Goal: Task Accomplishment & Management: Manage account settings

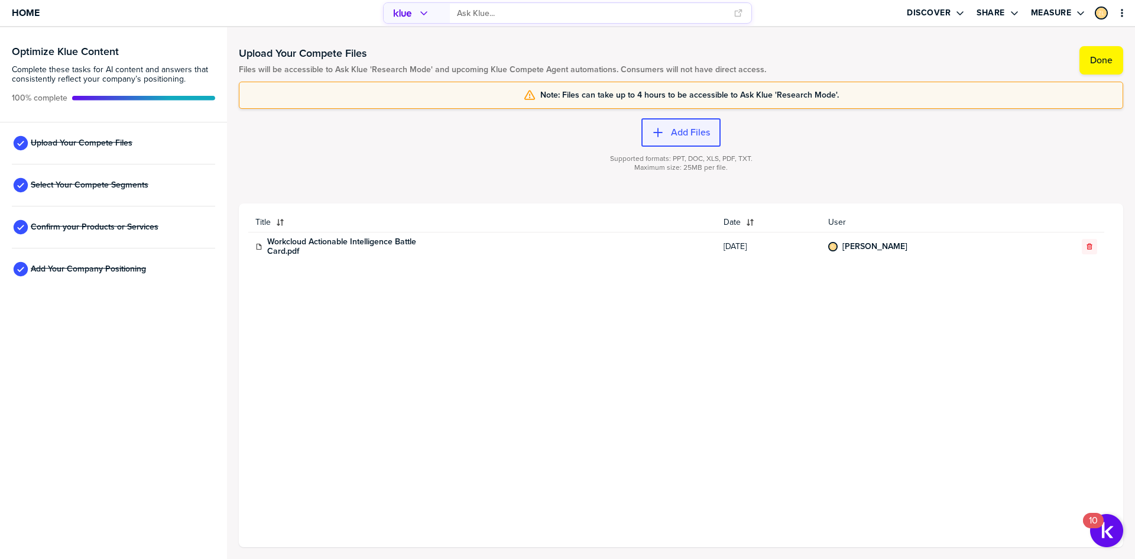
click at [669, 131] on div "button" at bounding box center [667, 132] width 7 height 12
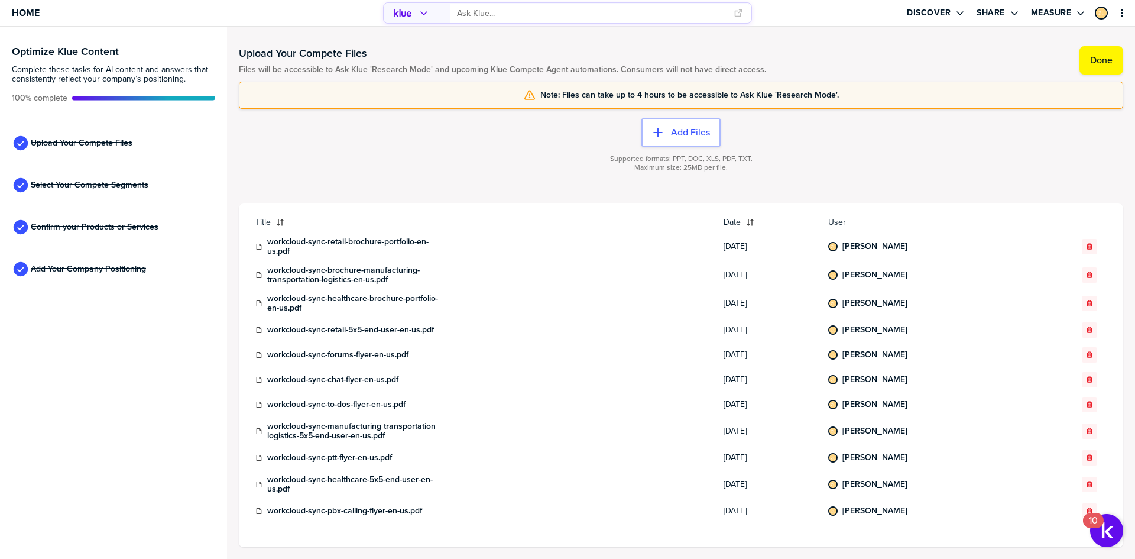
click at [473, 175] on div at bounding box center [681, 175] width 884 height 7
click at [1081, 66] on button "Done" at bounding box center [1101, 60] width 44 height 28
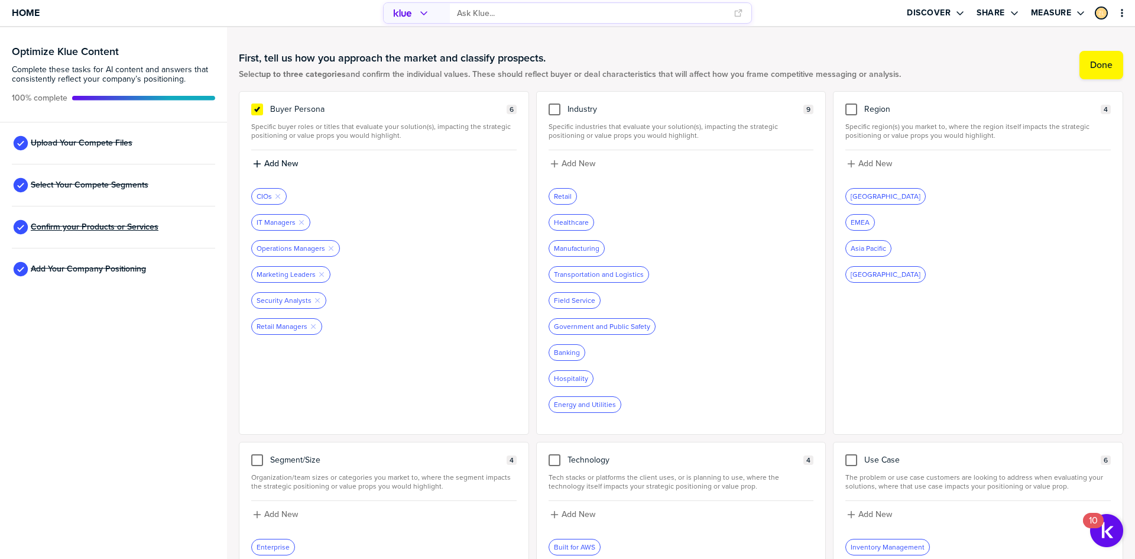
click at [88, 231] on span "Confirm your Products or Services" at bounding box center [95, 226] width 128 height 9
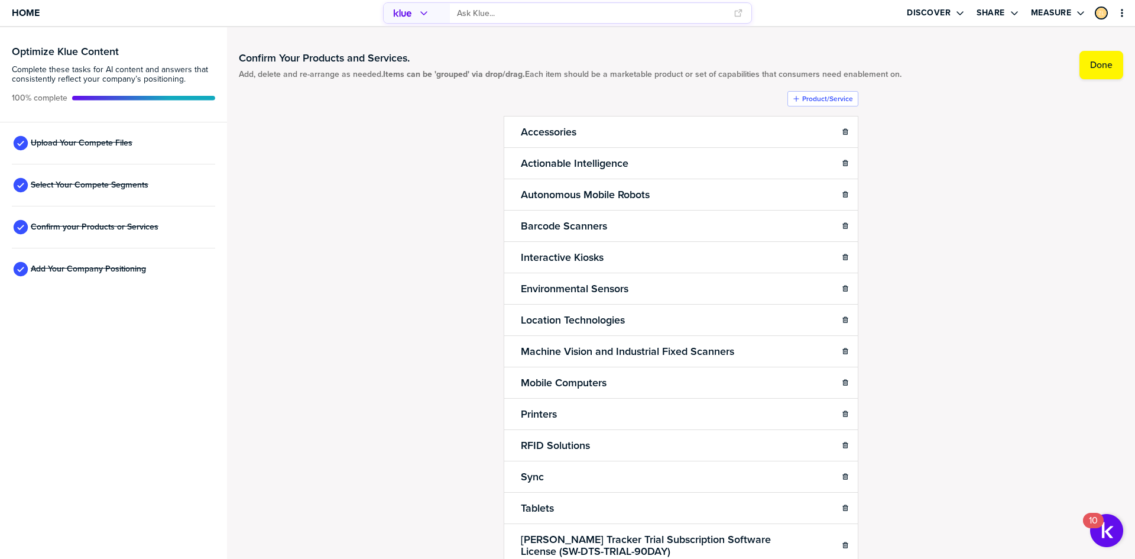
scroll to position [59, 0]
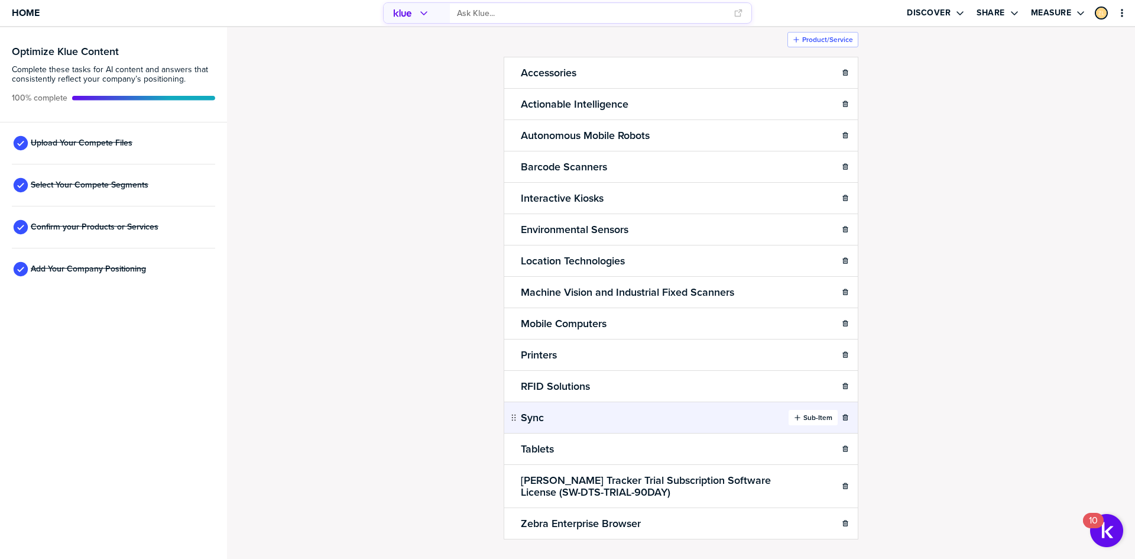
click at [803, 418] on label "Sub-Item" at bounding box center [817, 417] width 29 height 9
click at [816, 417] on label "Sub-Item" at bounding box center [817, 417] width 29 height 9
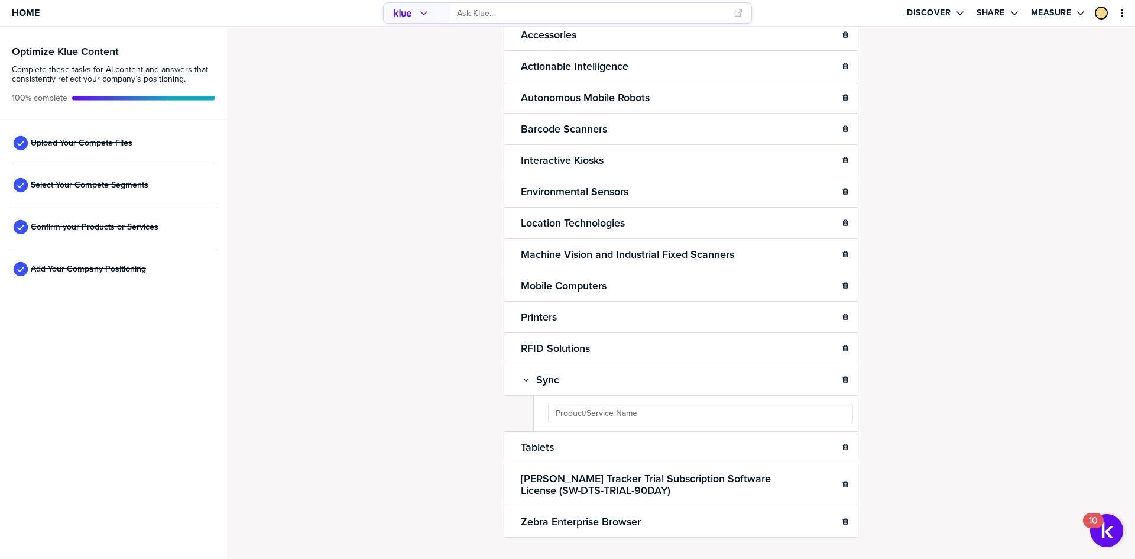
scroll to position [118, 0]
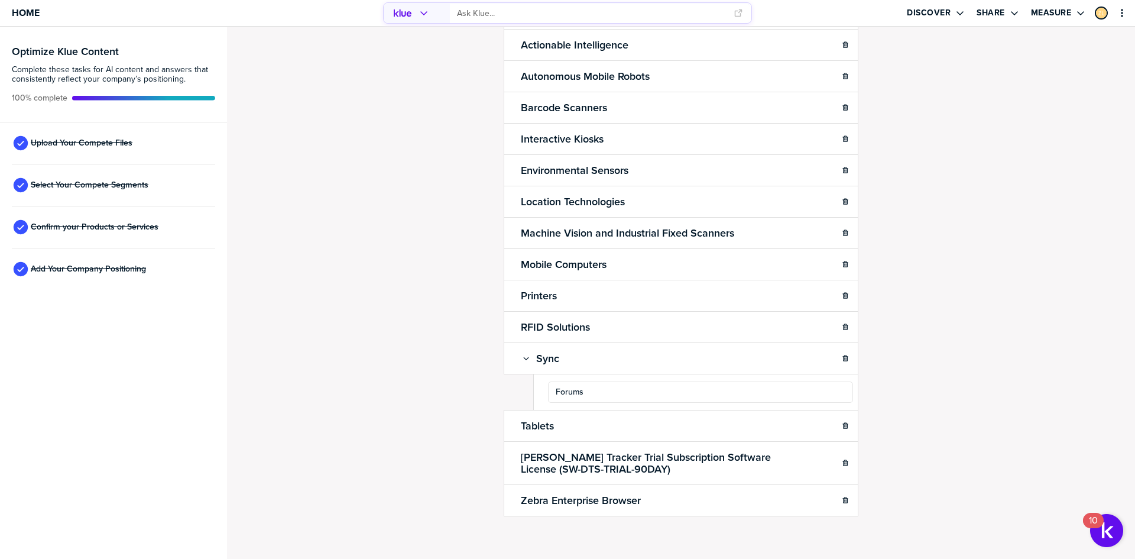
type input "Forums"
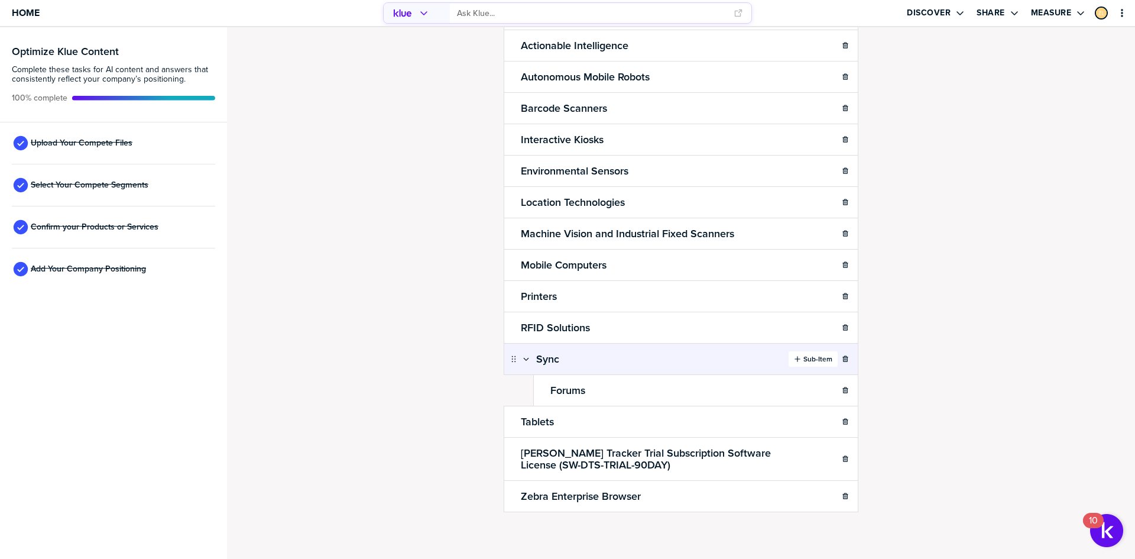
click at [803, 355] on label "Sub-Item" at bounding box center [817, 358] width 29 height 9
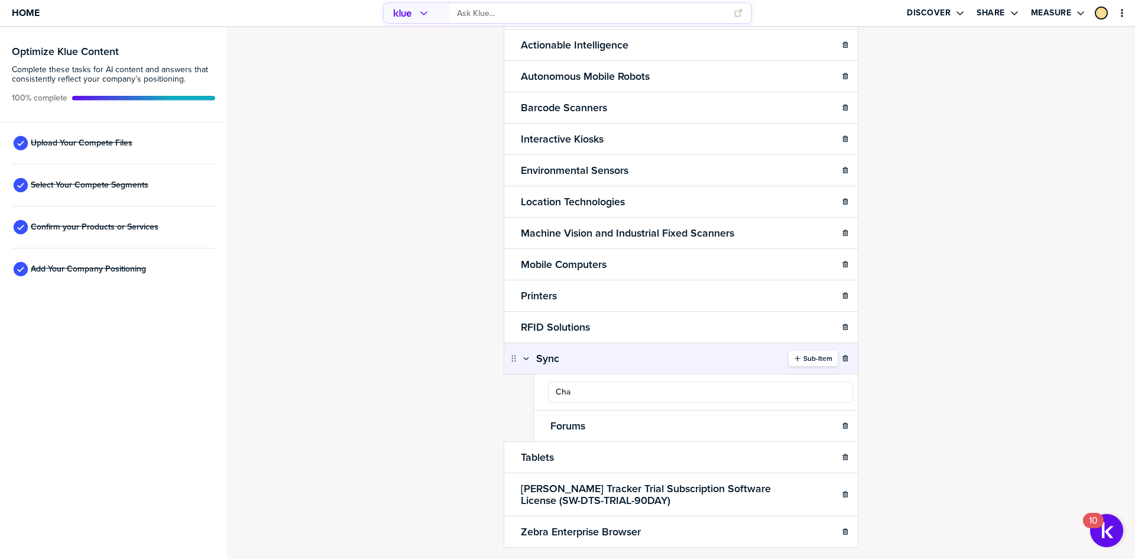
type input "Chat"
click at [912, 389] on div "Confirm Your Products and Services. Add, delete and re-arrange as needed. Items…" at bounding box center [681, 175] width 884 height 508
click at [804, 359] on label "Sub-Item" at bounding box center [817, 357] width 29 height 9
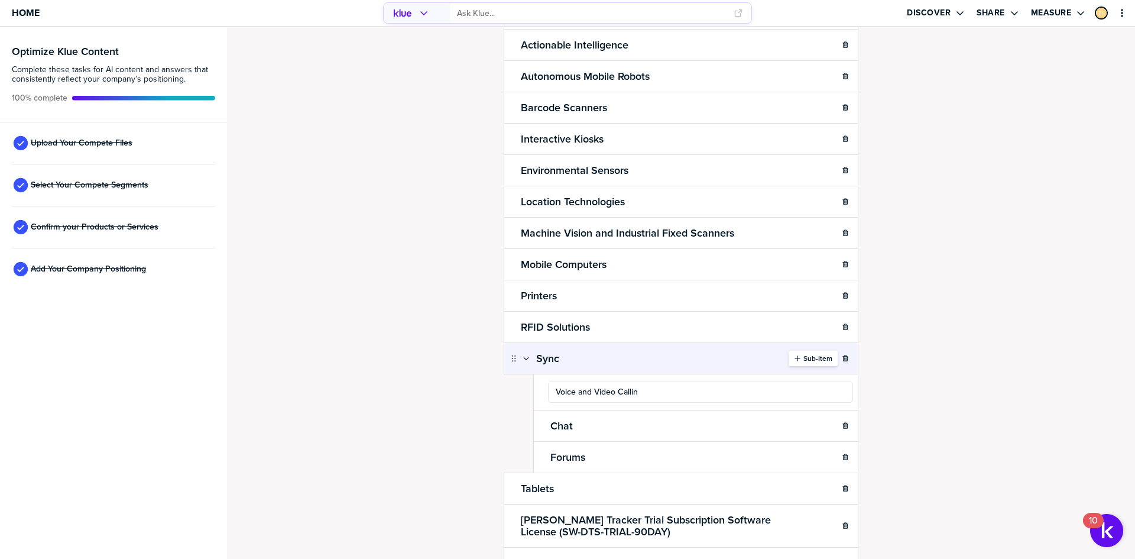
type input "Voice and Video Calling"
click at [988, 364] on div "Confirm Your Products and Services. Add, delete and re-arrange as needed. Items…" at bounding box center [681, 175] width 884 height 508
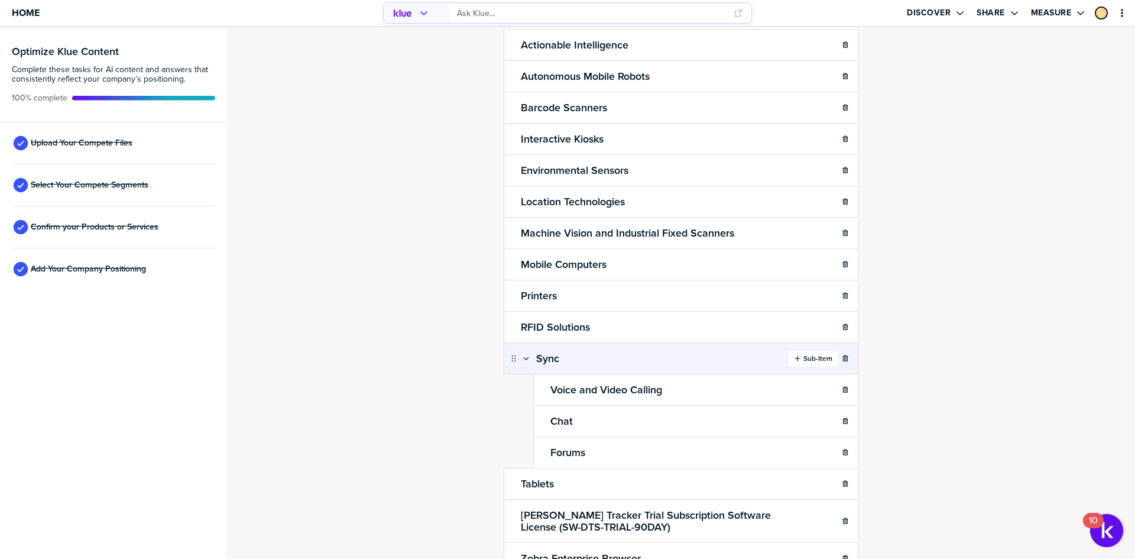
click at [807, 364] on button "Sub-Item" at bounding box center [812, 358] width 49 height 15
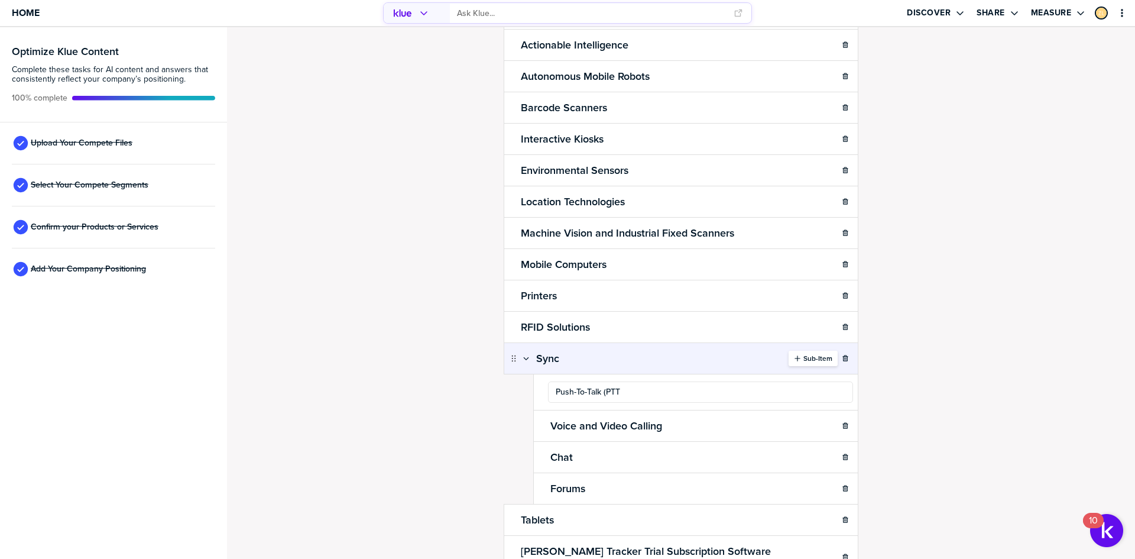
type input "Push-To-Talk (PTT)"
click at [924, 374] on div "Confirm Your Products and Services. Add, delete and re-arrange as needed. Items…" at bounding box center [681, 175] width 884 height 508
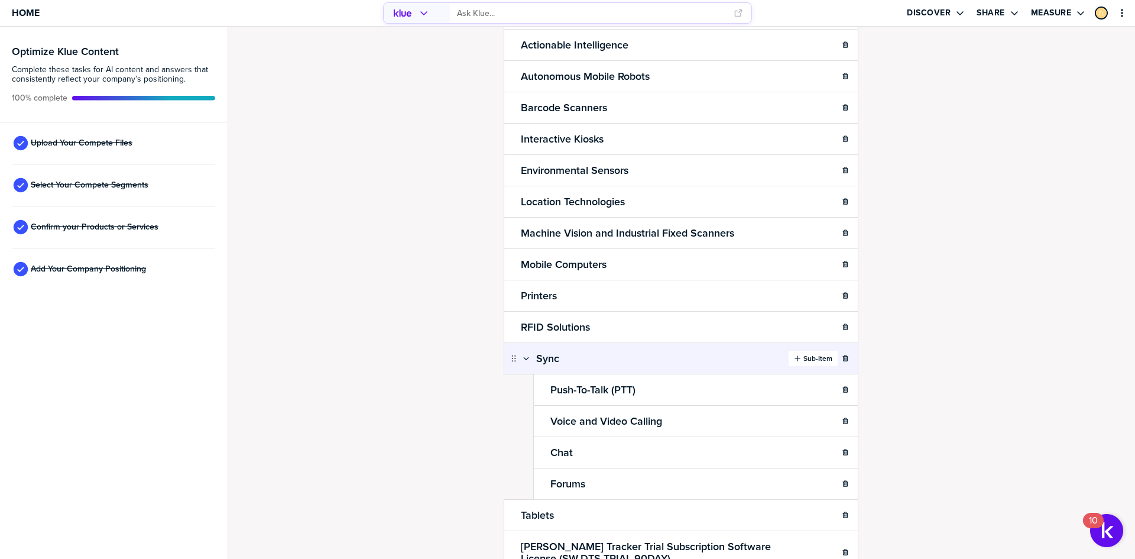
click at [804, 358] on label "Sub-Item" at bounding box center [817, 357] width 29 height 9
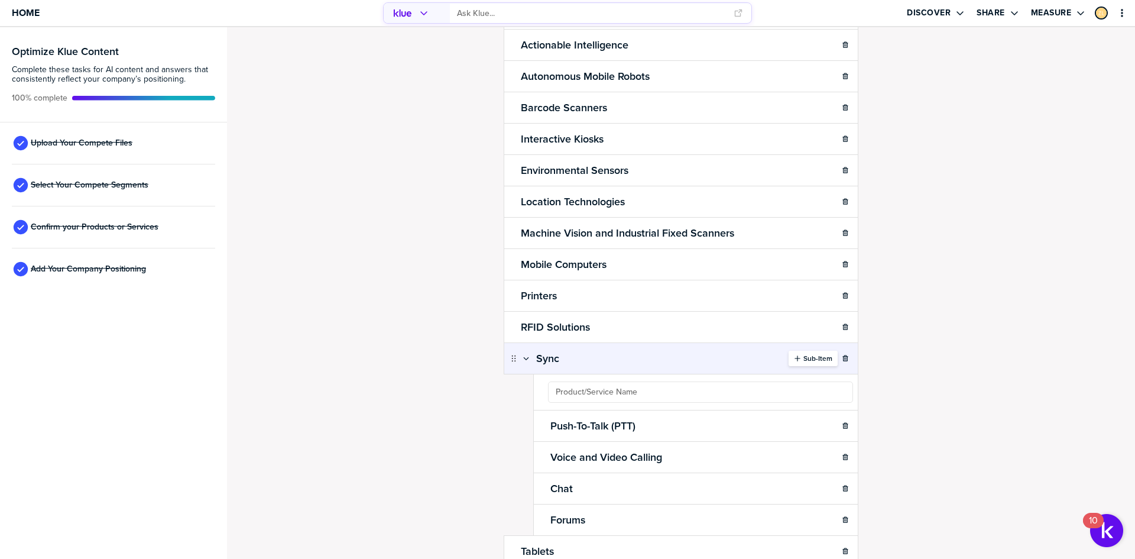
type input "B"
type input "PBX Calling"
click at [915, 387] on div "Confirm Your Products and Services. Add, delete and re-arrange as needed. Items…" at bounding box center [681, 175] width 884 height 508
click at [819, 356] on label "Sub-Item" at bounding box center [817, 357] width 29 height 9
type input "To-Dos"
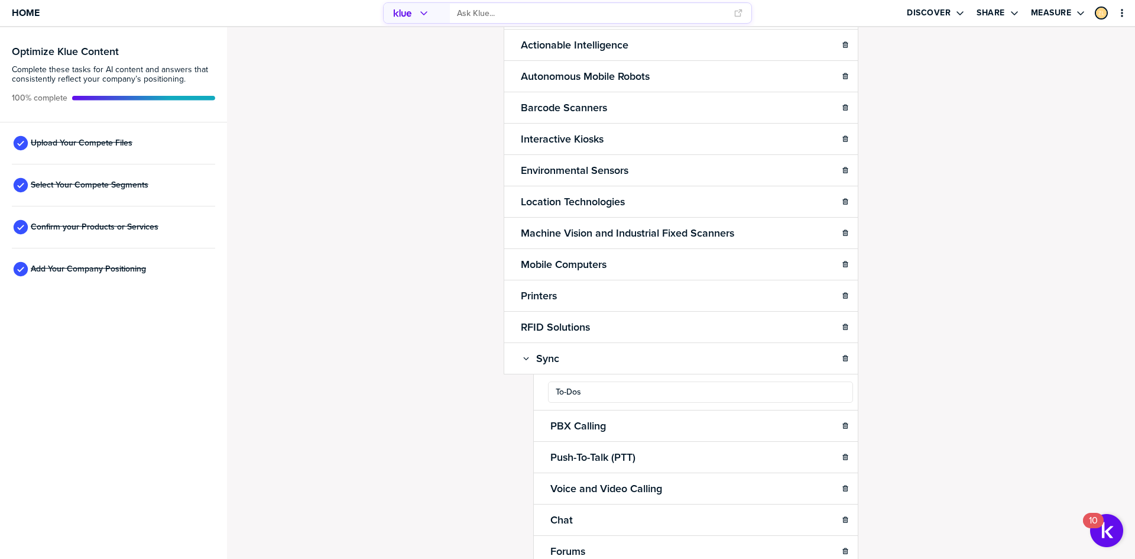
click at [943, 370] on div "Confirm Your Products and Services. Add, delete and re-arrange as needed. Items…" at bounding box center [681, 175] width 884 height 508
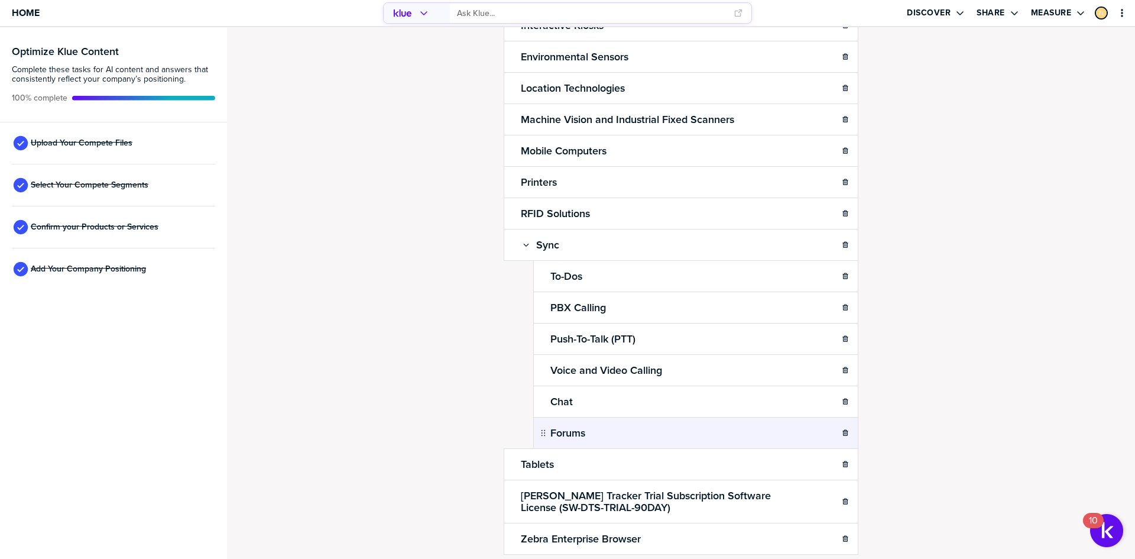
scroll to position [236, 0]
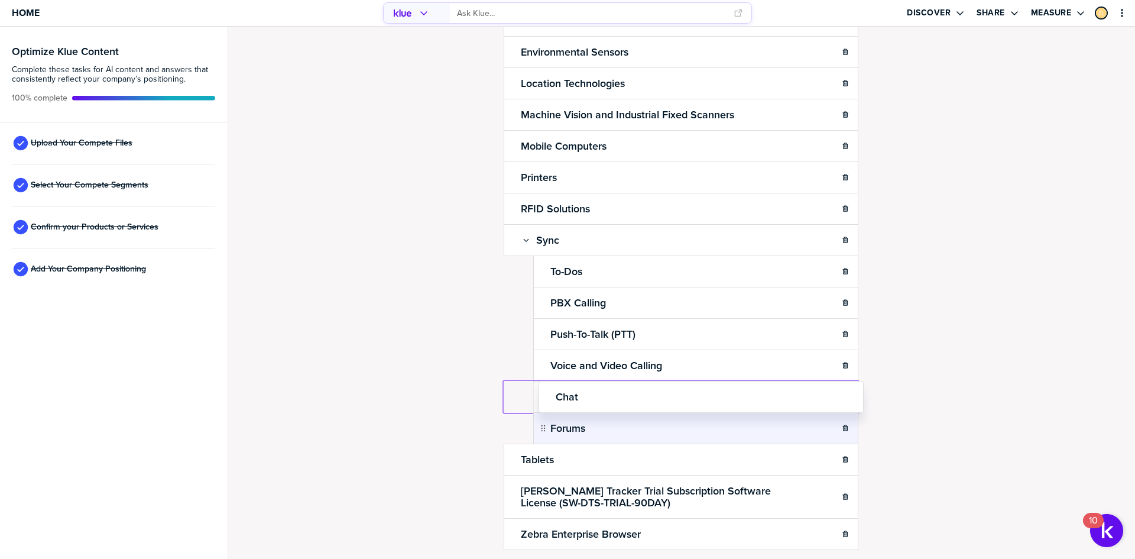
drag, startPoint x: 536, startPoint y: 397, endPoint x: 551, endPoint y: 417, distance: 24.9
click at [540, 394] on body "Home Discover Share Measure Optimize Klue Content Complete these tasks for AI c…" at bounding box center [567, 279] width 1135 height 559
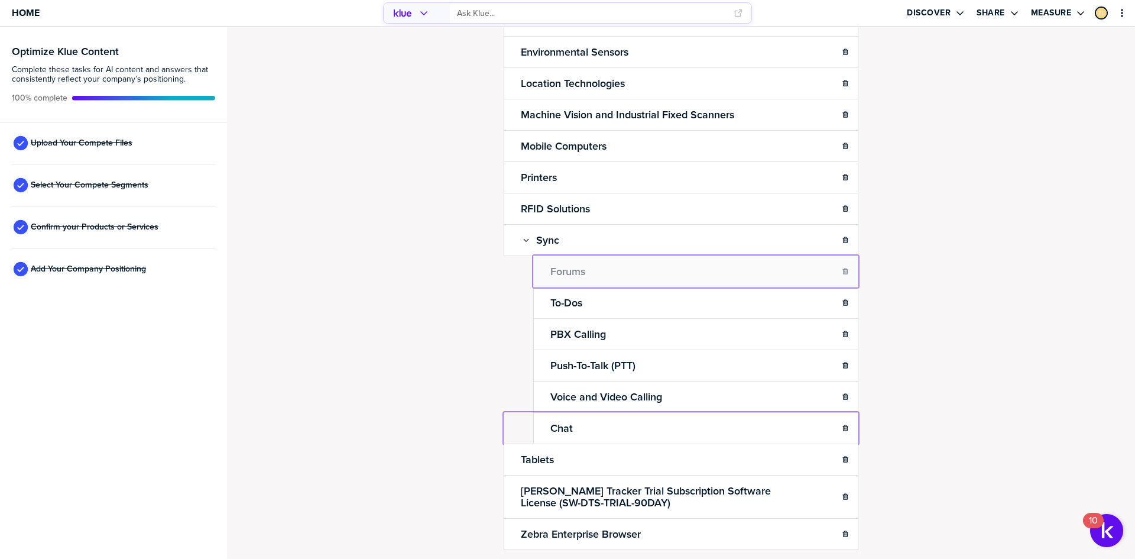
drag, startPoint x: 538, startPoint y: 427, endPoint x: 544, endPoint y: 276, distance: 151.5
click at [544, 276] on body "Home Discover Share Measure Optimize Klue Content Complete these tasks for AI c…" at bounding box center [567, 279] width 1135 height 559
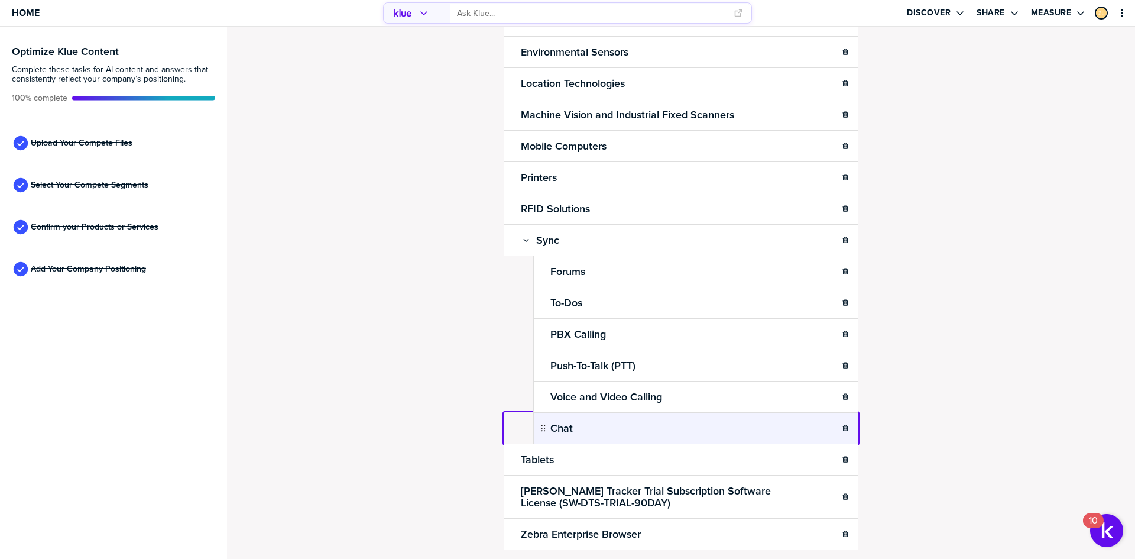
click at [536, 429] on body "Home Discover Share Measure Optimize Klue Content Complete these tasks for AI c…" at bounding box center [567, 279] width 1135 height 559
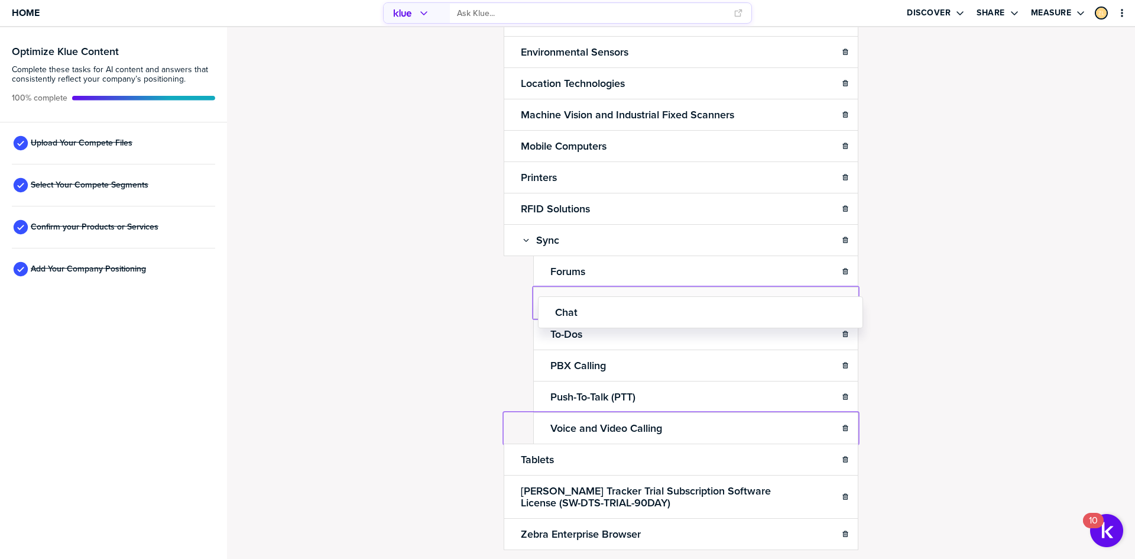
drag, startPoint x: 539, startPoint y: 430, endPoint x: 542, endPoint y: 310, distance: 120.0
click at [542, 310] on body "Home Discover Share Measure Optimize Klue Content Complete these tasks for AI c…" at bounding box center [567, 279] width 1135 height 559
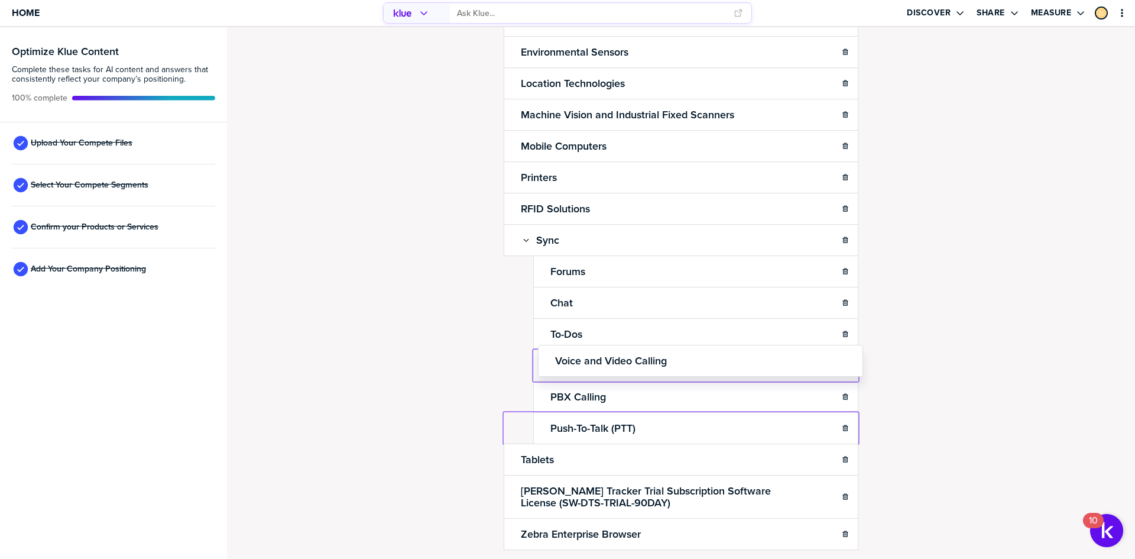
drag, startPoint x: 537, startPoint y: 373, endPoint x: 541, endPoint y: 365, distance: 8.7
click at [541, 358] on body "Home Discover Share Measure Optimize Klue Content Complete these tasks for AI c…" at bounding box center [567, 279] width 1135 height 559
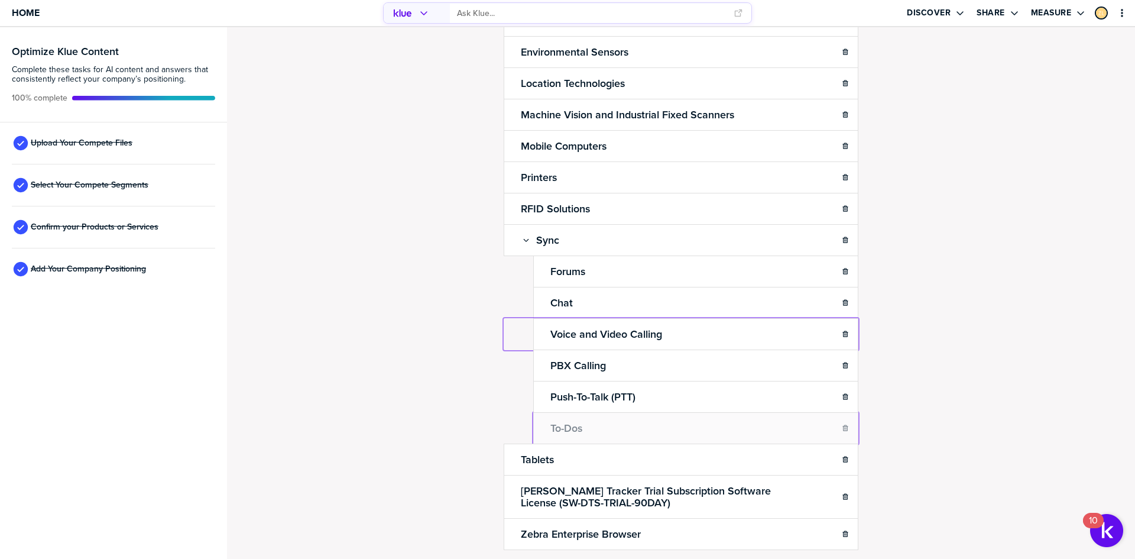
drag, startPoint x: 540, startPoint y: 391, endPoint x: 541, endPoint y: 434, distance: 42.6
click at [450, 326] on div "Confirm Your Products and Services. Add, delete and re-arrange as needed. Items…" at bounding box center [681, 292] width 908 height 531
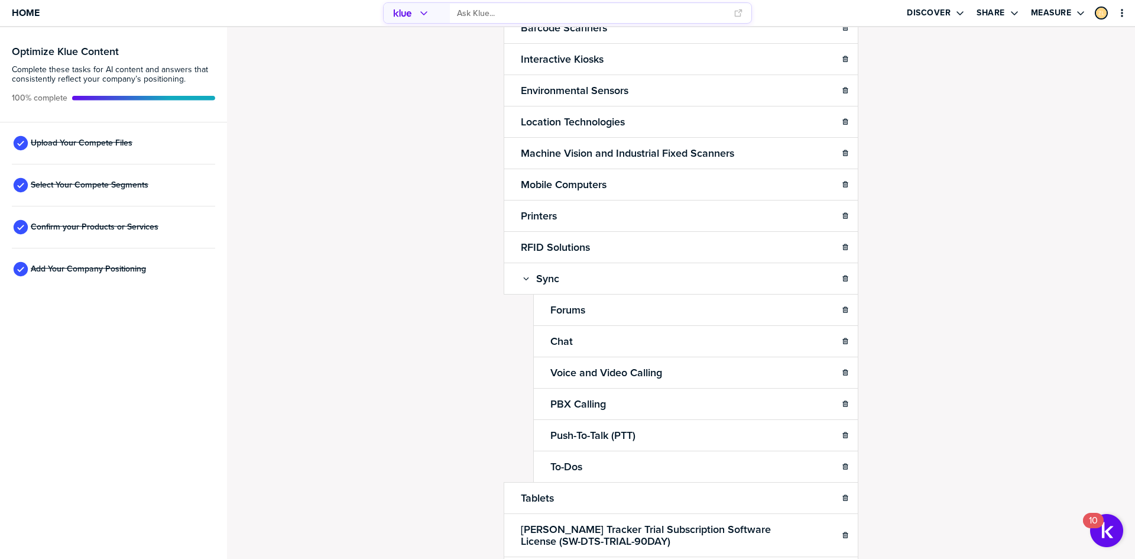
scroll to position [177, 0]
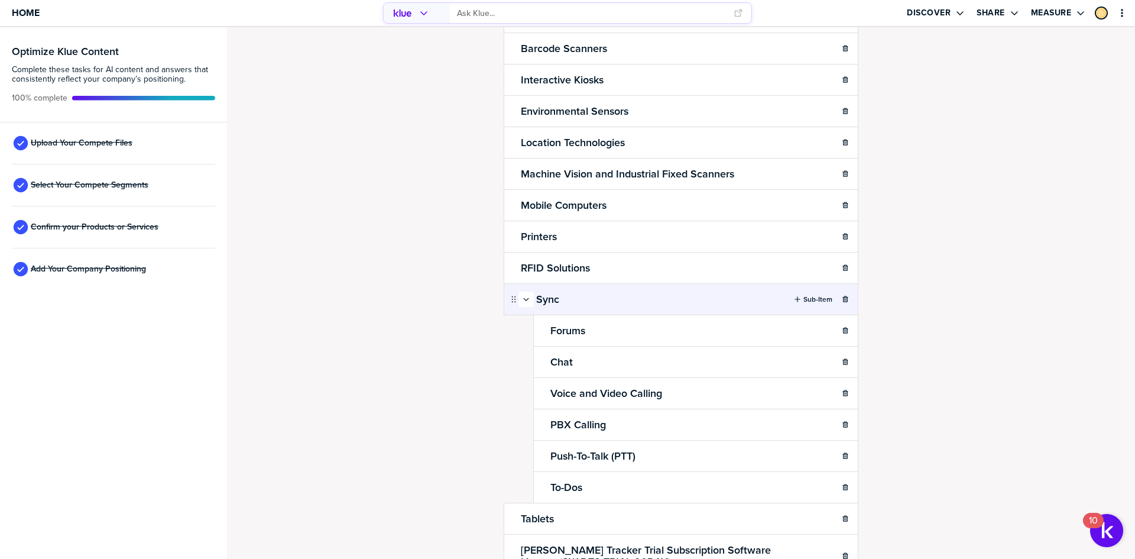
click at [523, 296] on icon "button" at bounding box center [526, 299] width 7 height 7
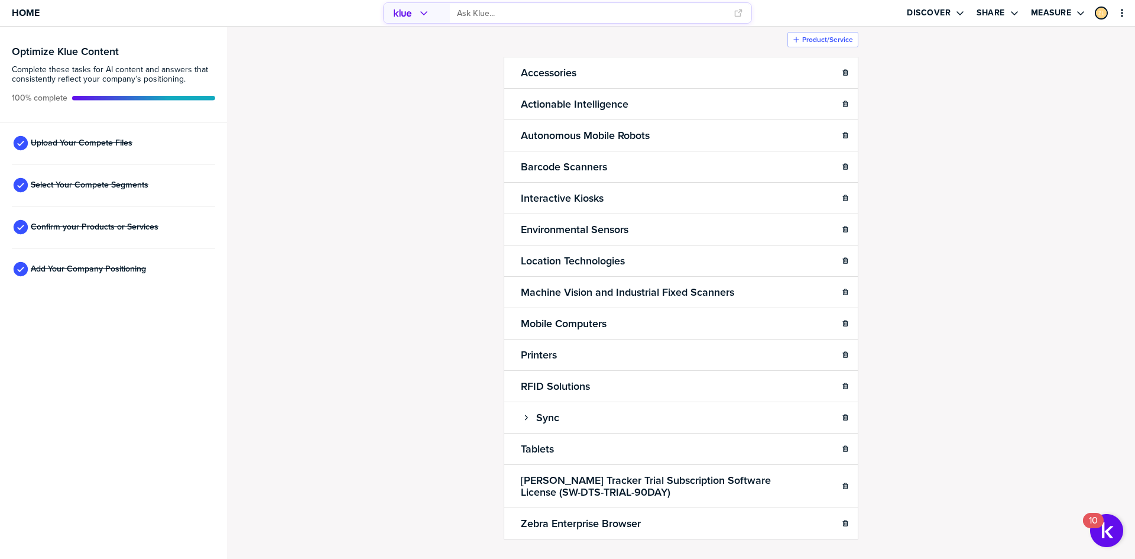
scroll to position [87, 0]
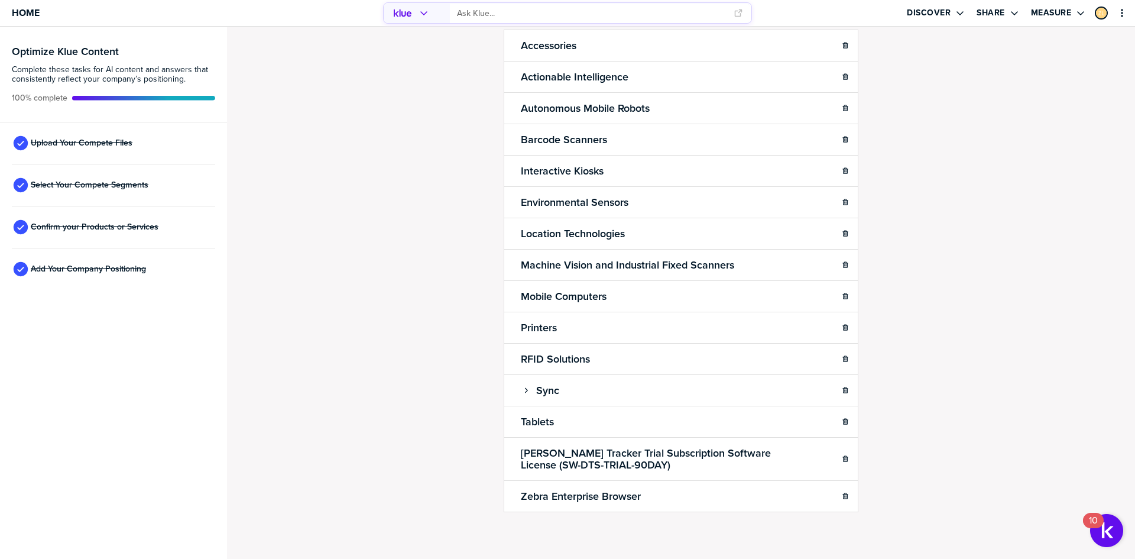
click at [485, 10] on input "primary" at bounding box center [592, 14] width 270 height 20
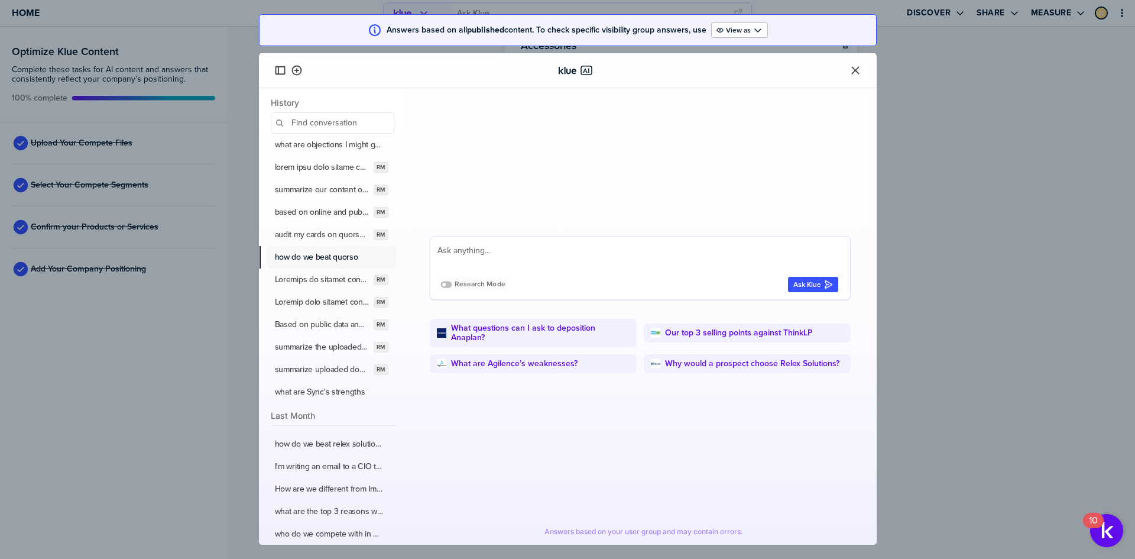
scroll to position [0, 0]
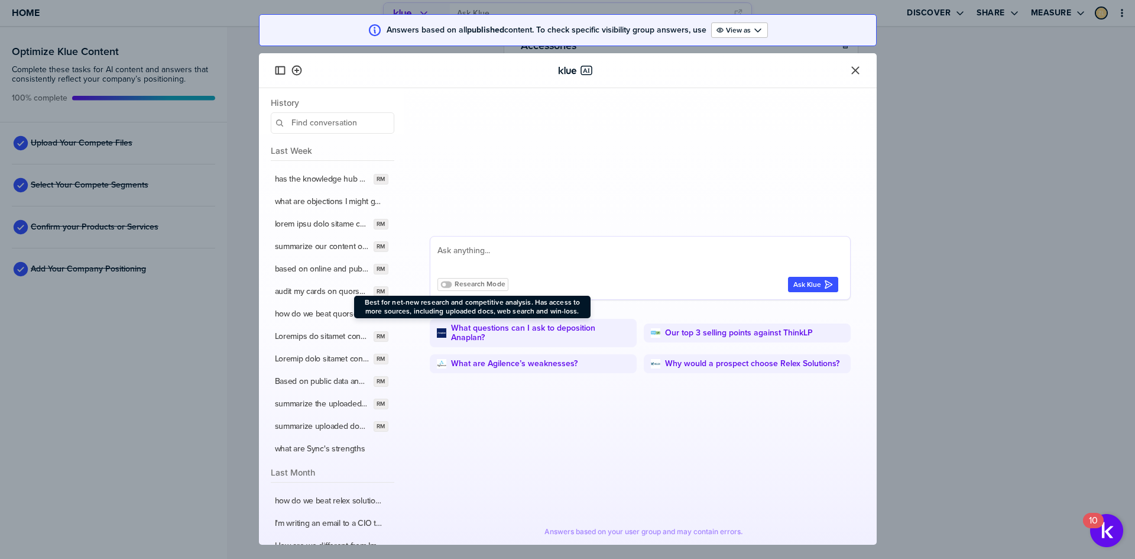
click at [447, 283] on icon at bounding box center [445, 284] width 11 height 7
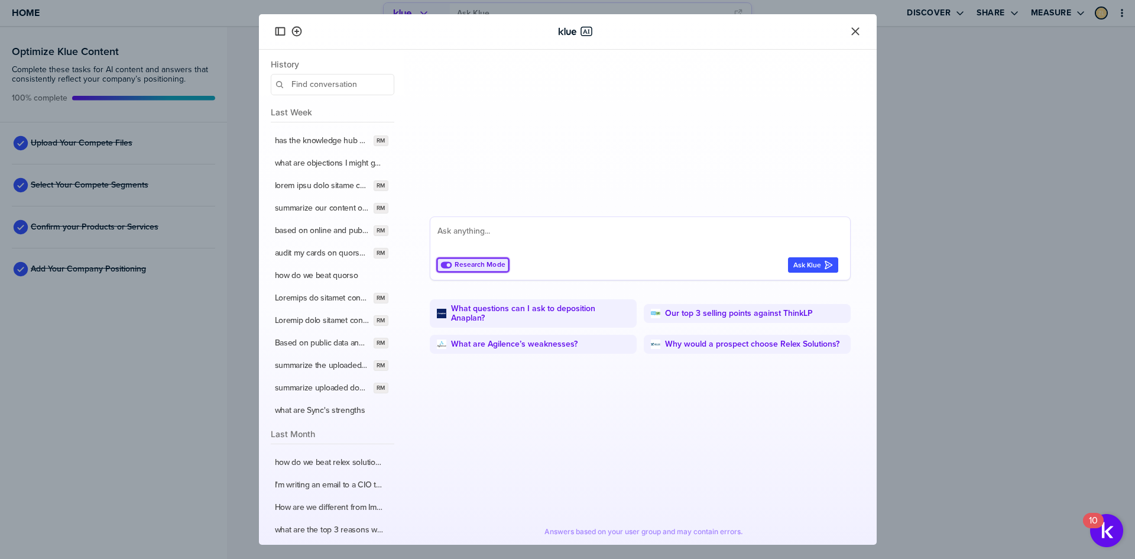
click at [483, 224] on textarea at bounding box center [637, 238] width 401 height 28
type textarea "how many documents are indexed in knowledge hub"
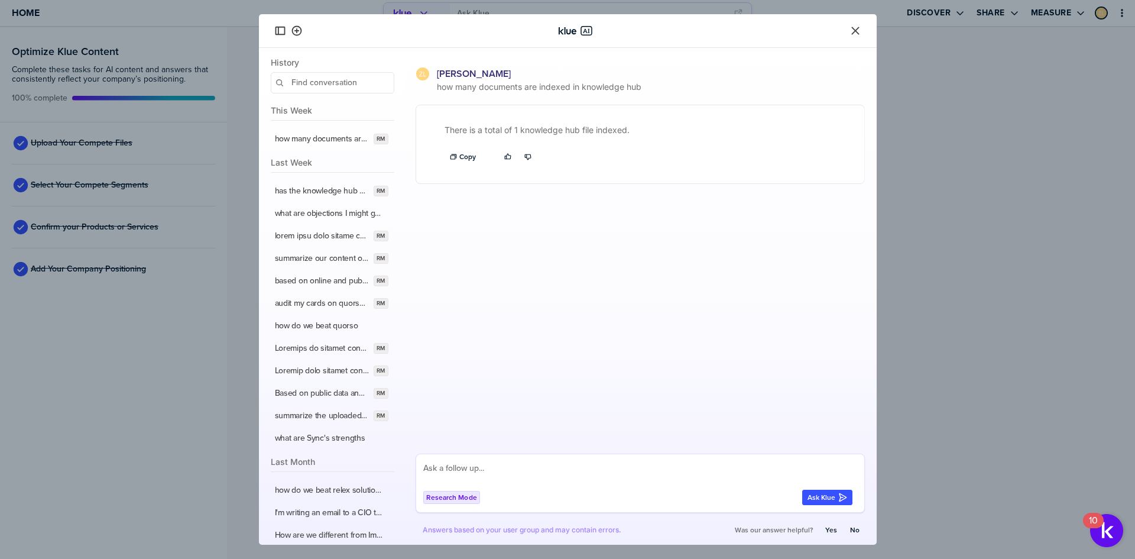
click at [855, 28] on icon "Close" at bounding box center [855, 31] width 12 height 12
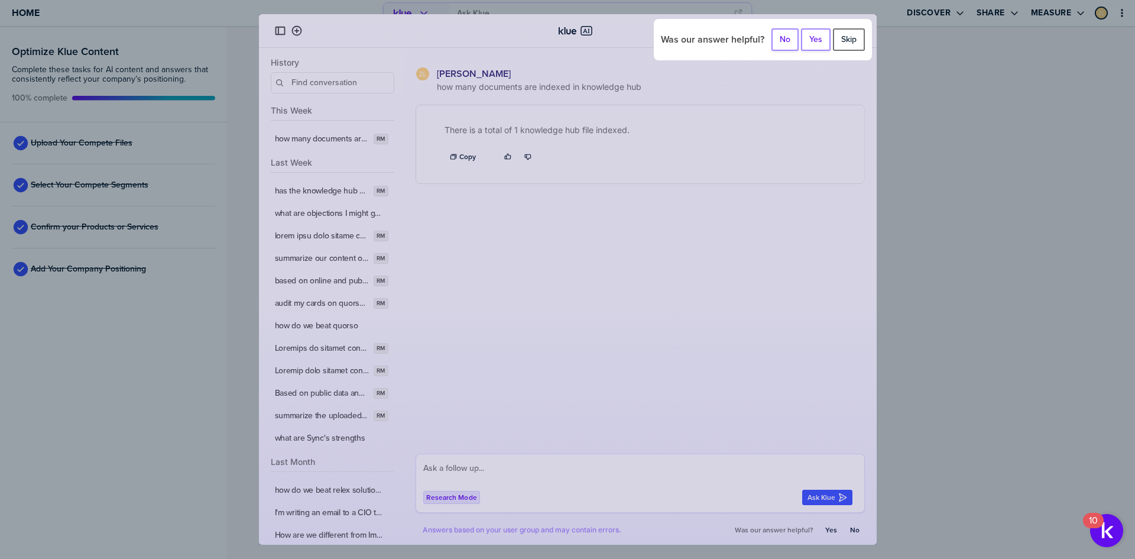
click at [841, 44] on label "Skip" at bounding box center [848, 39] width 15 height 11
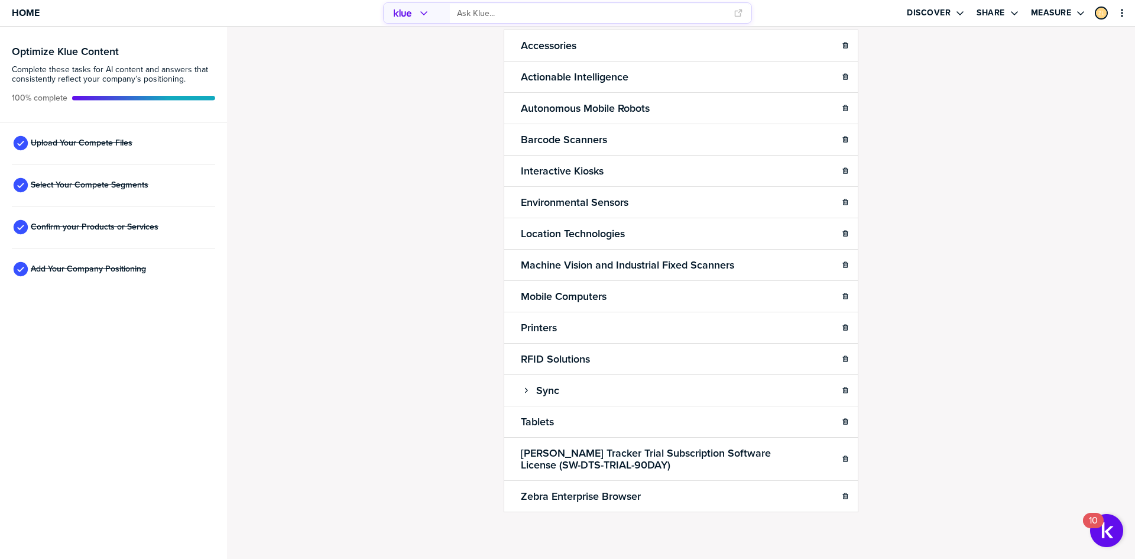
click at [394, 262] on div "Confirm Your Products and Services. Add, delete and re-arrange as needed. Items…" at bounding box center [681, 207] width 884 height 508
click at [25, 12] on span "Home" at bounding box center [26, 13] width 28 height 10
